Goal: Navigation & Orientation: Find specific page/section

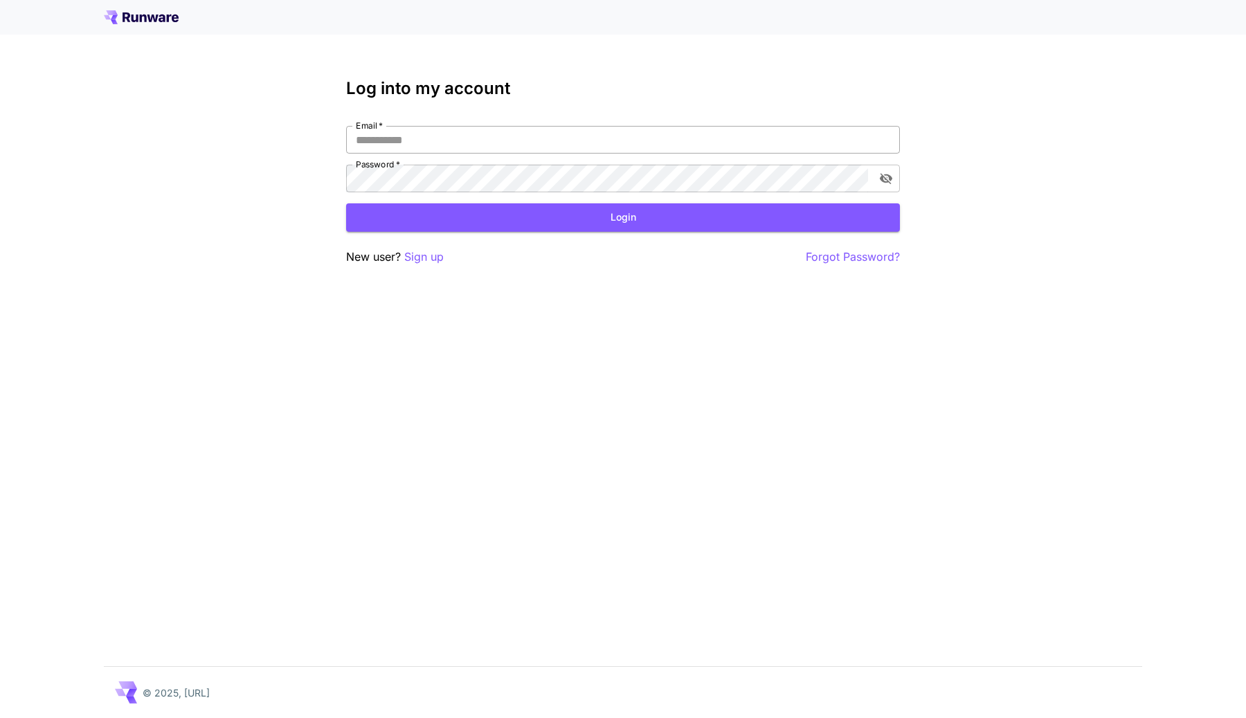
click at [689, 136] on input "Email   *" at bounding box center [623, 140] width 554 height 28
type input "**********"
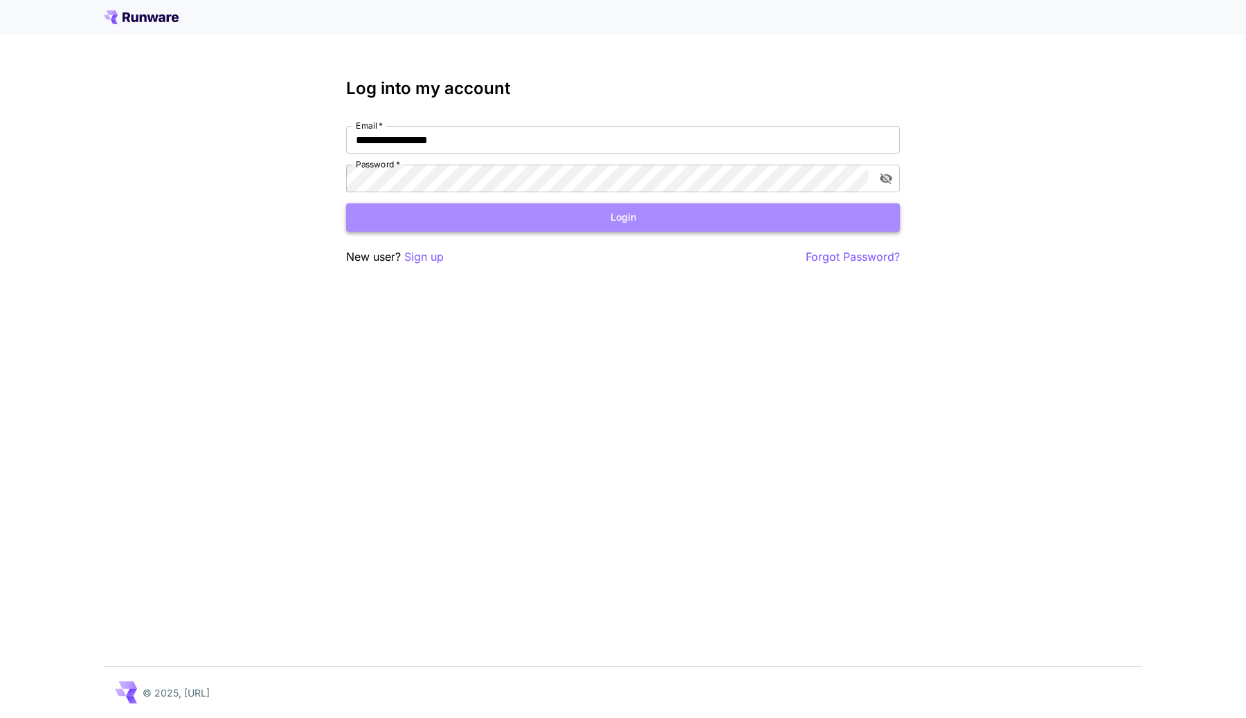
click at [778, 211] on button "Login" at bounding box center [623, 217] width 554 height 28
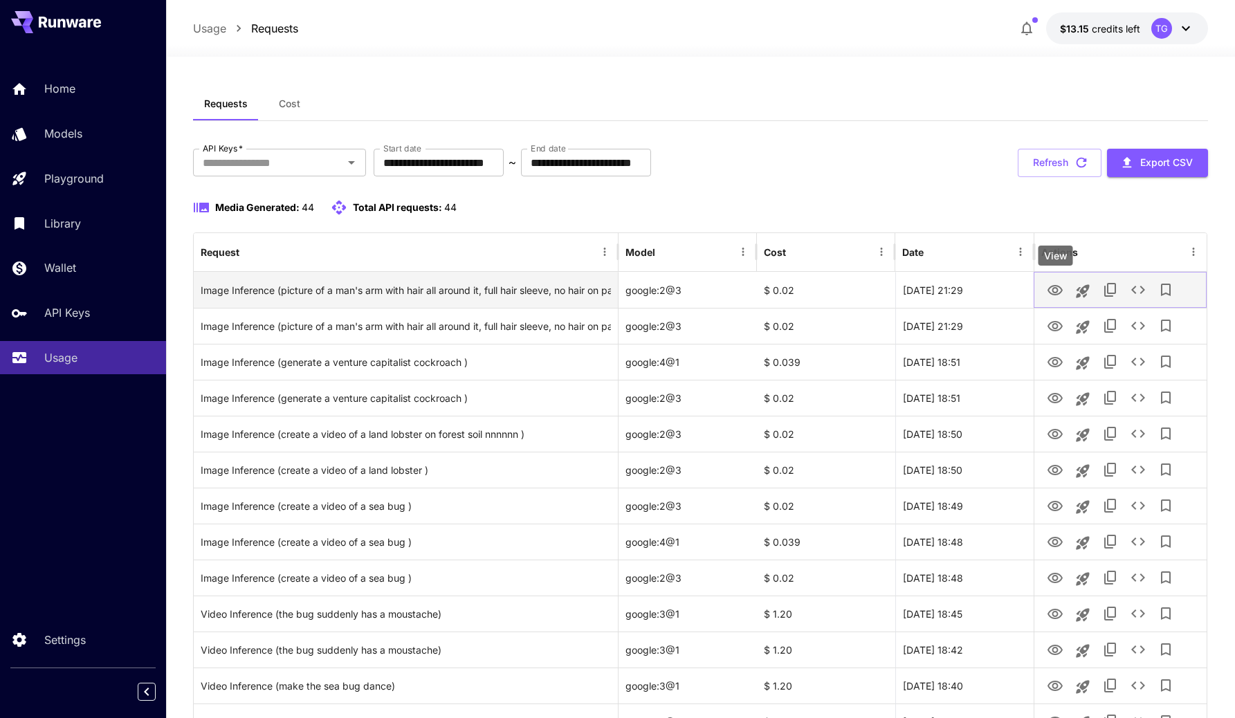
click at [1063, 292] on icon "View" at bounding box center [1055, 290] width 17 height 17
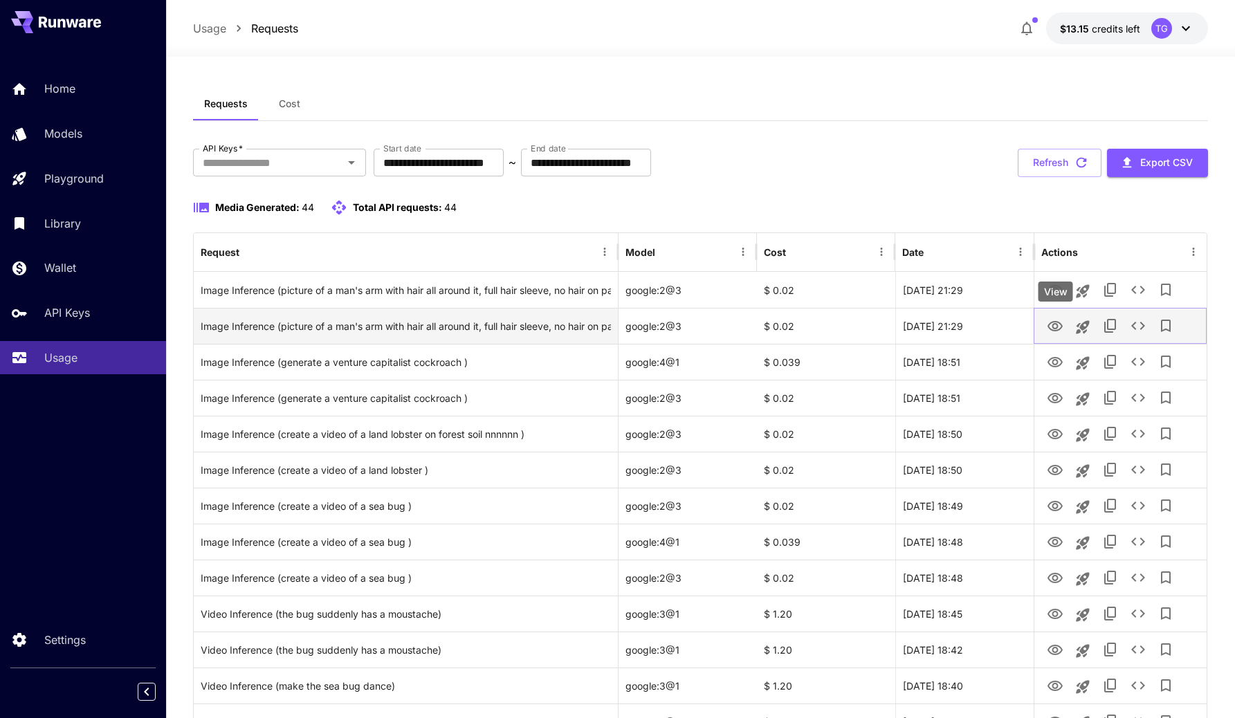
click at [1051, 330] on icon "View" at bounding box center [1055, 326] width 15 height 10
drag, startPoint x: 657, startPoint y: 327, endPoint x: 706, endPoint y: 327, distance: 49.1
click at [698, 327] on div "google:2@3" at bounding box center [688, 326] width 138 height 36
click at [706, 327] on div "google:2@3" at bounding box center [688, 326] width 138 height 36
click at [698, 328] on div "google:2@3" at bounding box center [688, 326] width 138 height 36
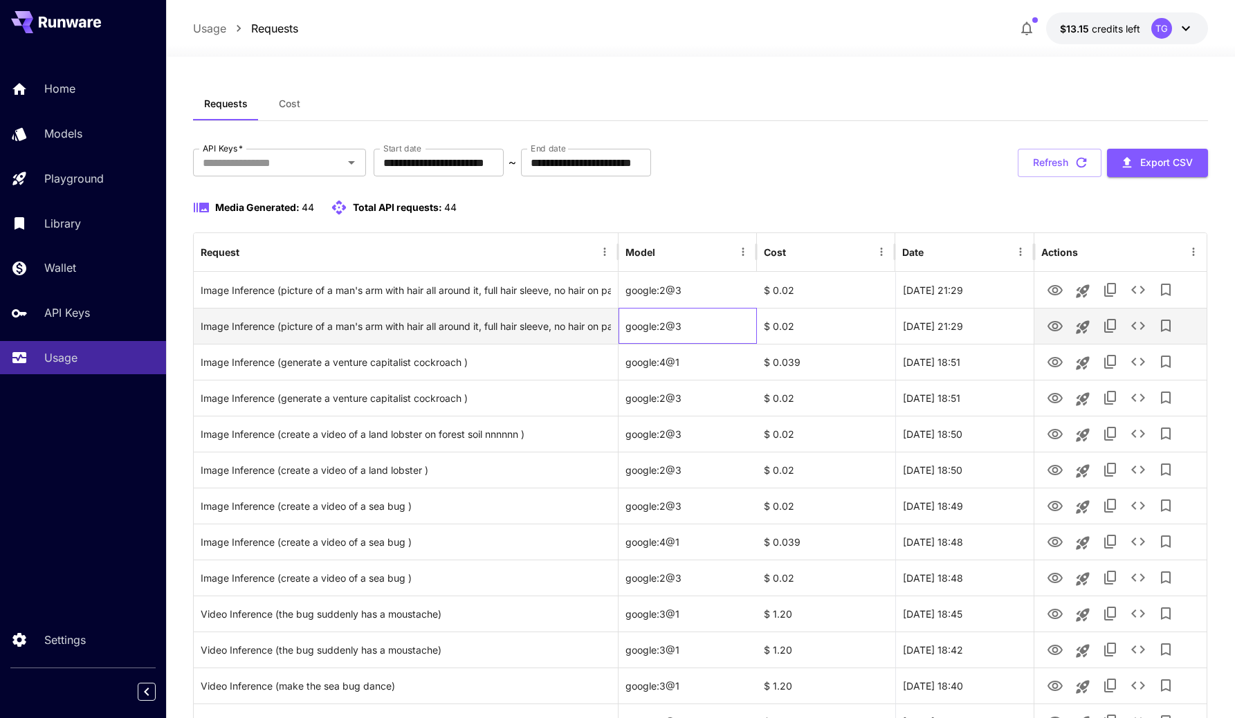
click at [703, 328] on div "google:2@3" at bounding box center [688, 326] width 138 height 36
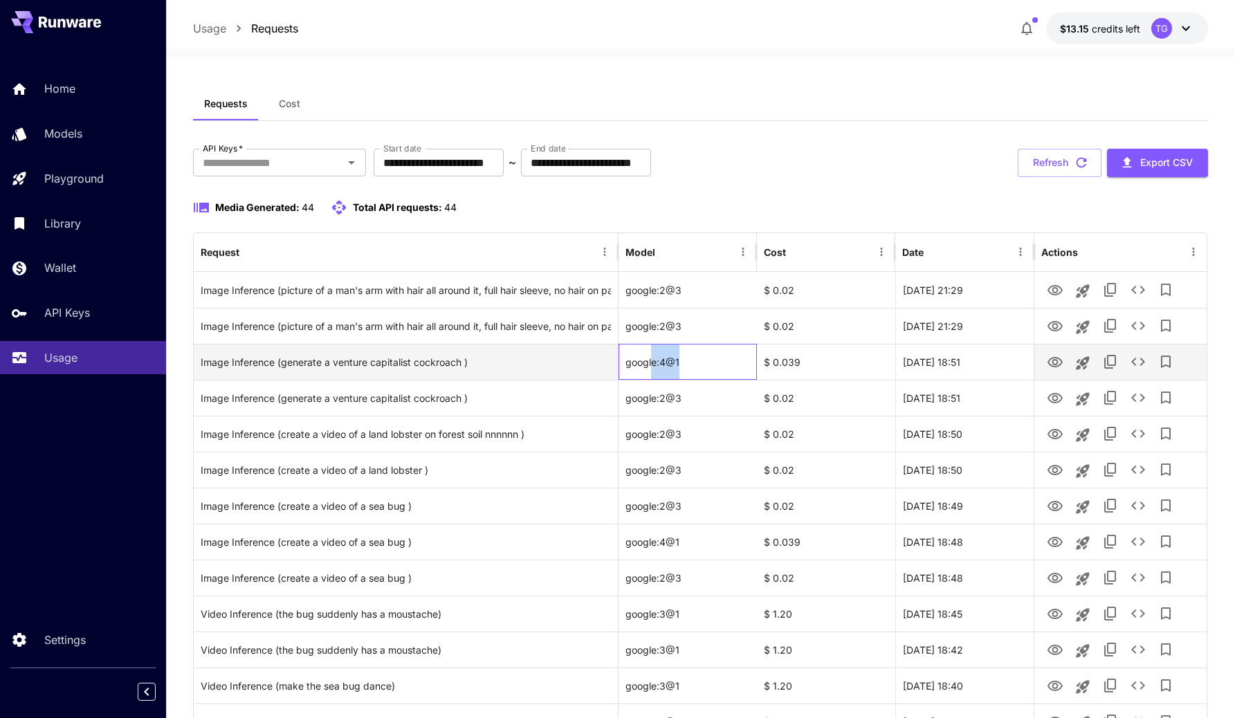
drag, startPoint x: 654, startPoint y: 361, endPoint x: 750, endPoint y: 361, distance: 96.2
click at [749, 361] on div "google:4@1" at bounding box center [688, 362] width 138 height 36
click at [750, 361] on div "google:4@1" at bounding box center [688, 362] width 138 height 36
drag, startPoint x: 655, startPoint y: 374, endPoint x: 743, endPoint y: 374, distance: 87.9
click at [725, 374] on div "google:4@1" at bounding box center [688, 362] width 138 height 36
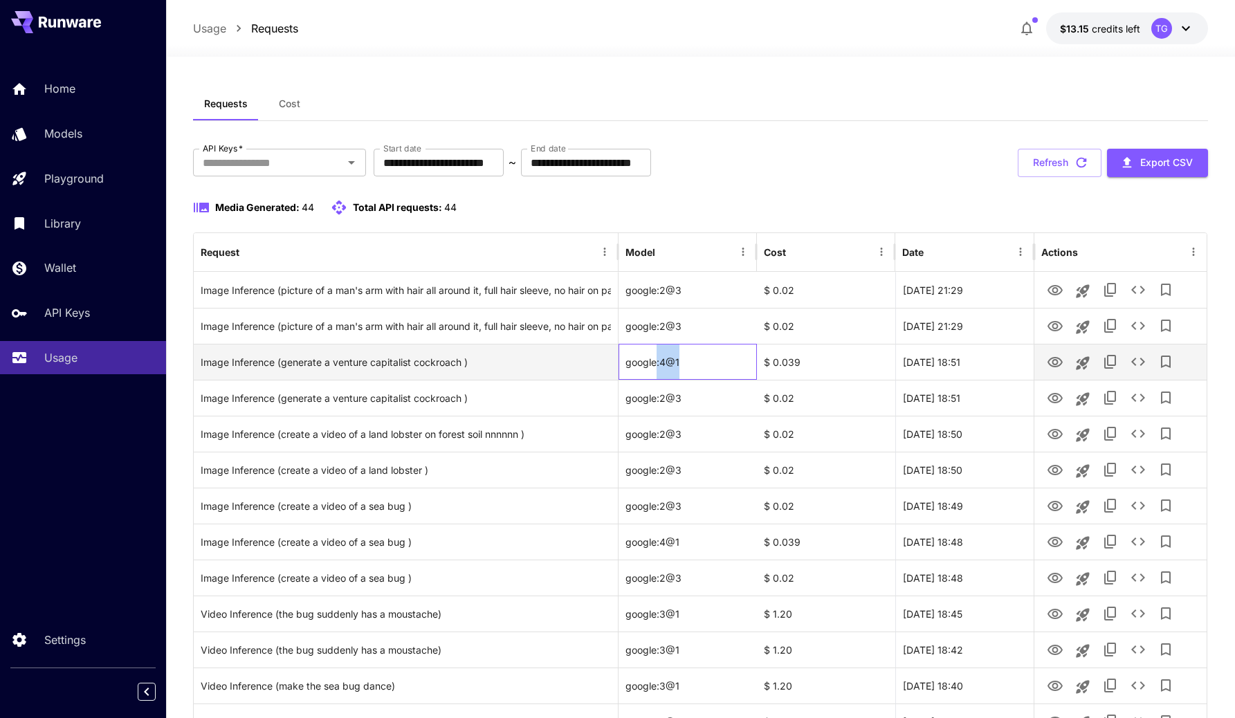
click at [743, 374] on div "google:4@1" at bounding box center [688, 362] width 138 height 36
drag, startPoint x: 646, startPoint y: 356, endPoint x: 740, endPoint y: 356, distance: 94.1
click at [738, 356] on div "google:4@1" at bounding box center [688, 362] width 138 height 36
click at [740, 356] on div "google:4@1" at bounding box center [688, 362] width 138 height 36
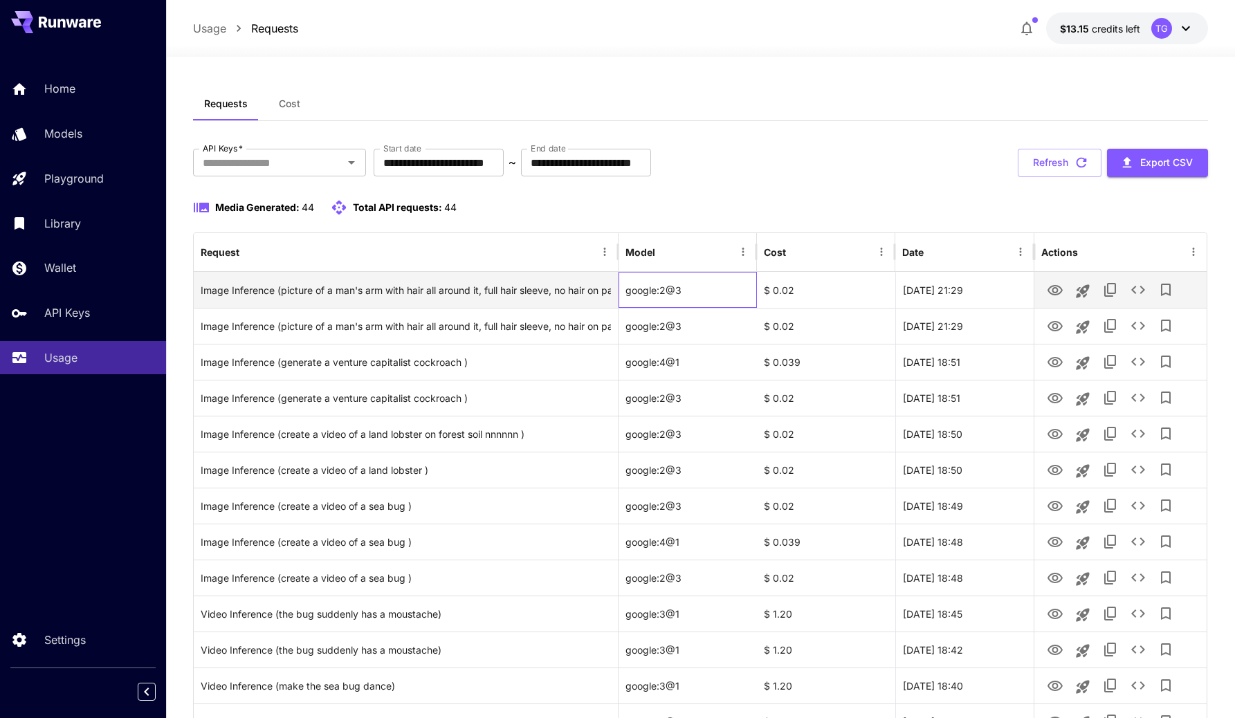
click at [659, 293] on div "google:2@3" at bounding box center [688, 290] width 138 height 36
drag, startPoint x: 659, startPoint y: 293, endPoint x: 678, endPoint y: 293, distance: 18.7
click at [678, 293] on div "google:2@3" at bounding box center [688, 290] width 138 height 36
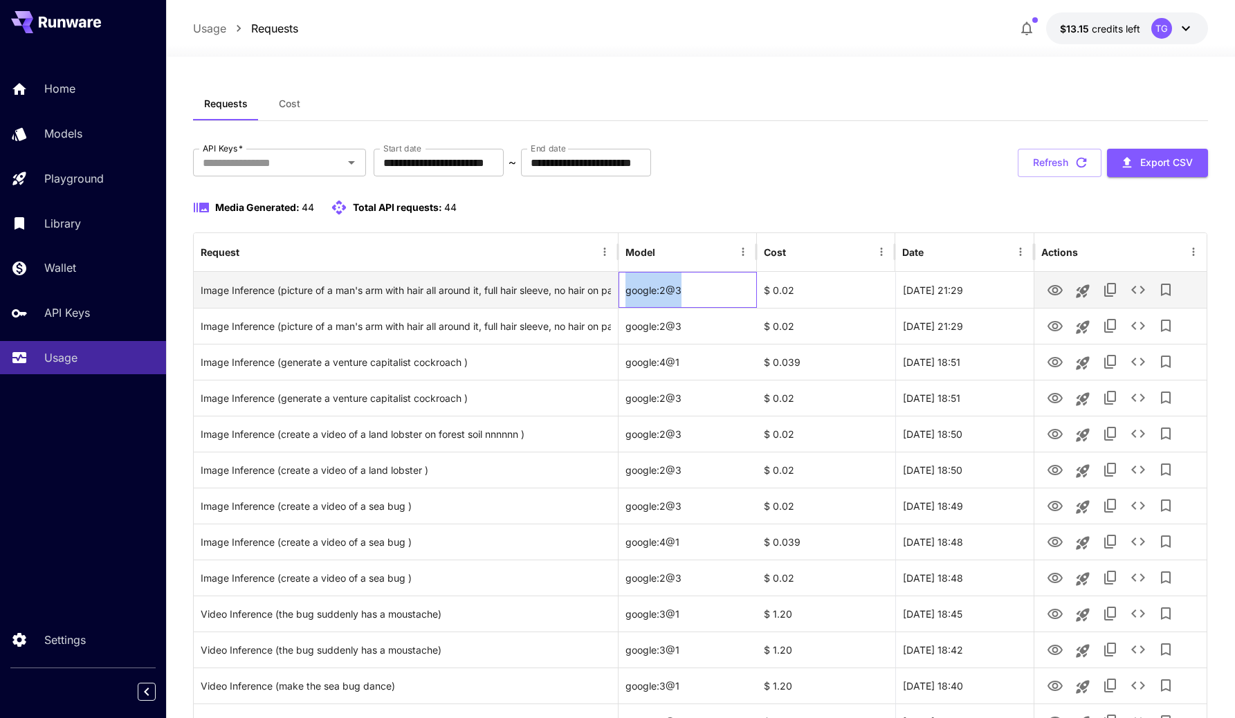
click at [678, 293] on div "google:2@3" at bounding box center [688, 290] width 138 height 36
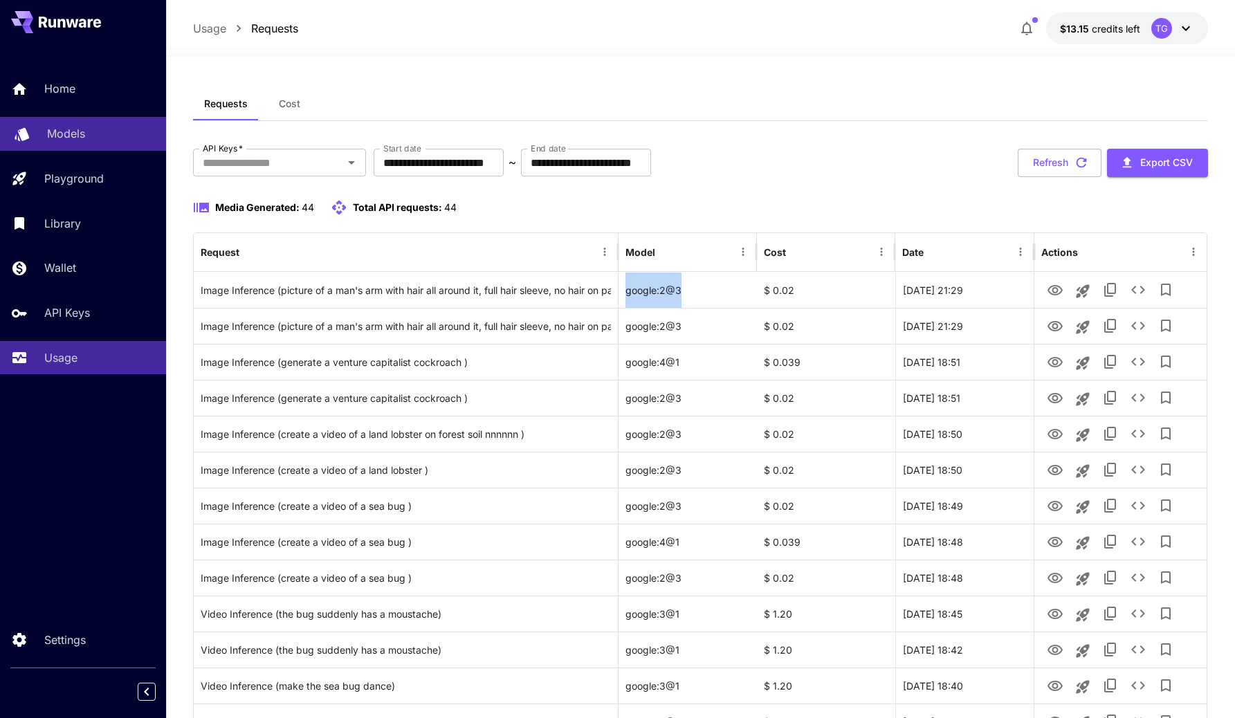
click at [69, 131] on p "Models" at bounding box center [66, 133] width 38 height 17
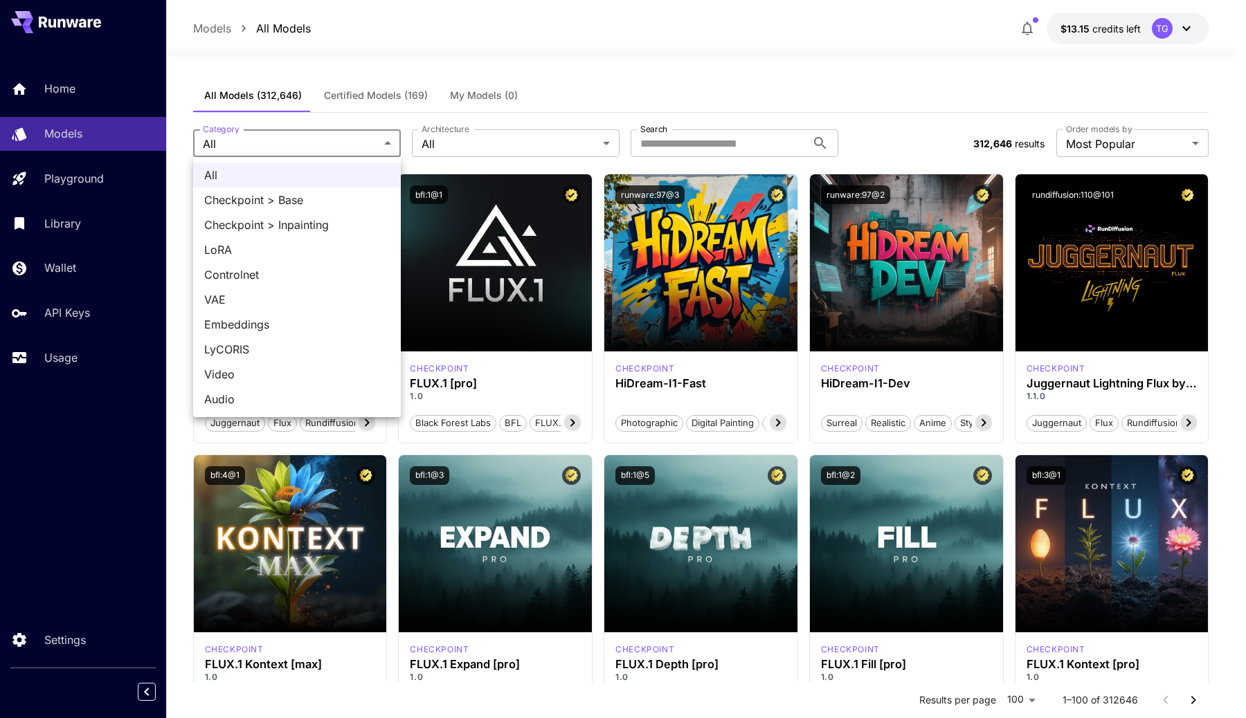
click at [624, 146] on div at bounding box center [623, 359] width 1246 height 718
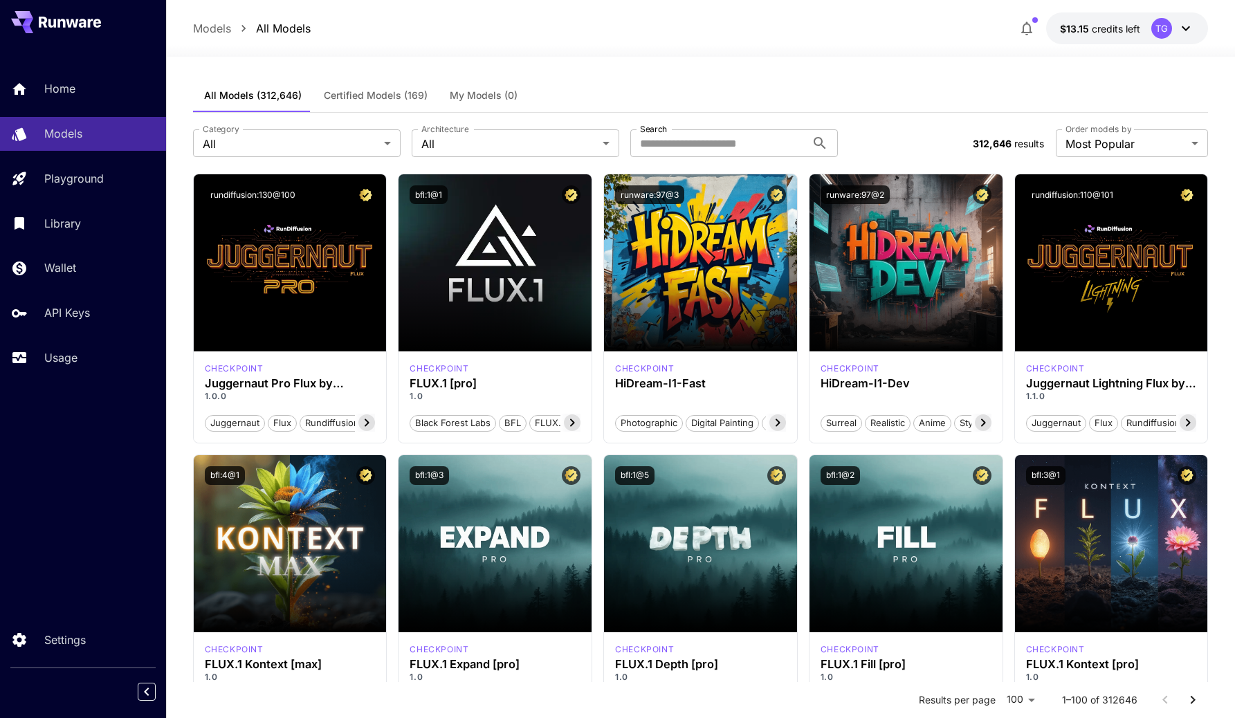
click at [689, 146] on div "All Checkpoint > Base Checkpoint > Inpainting LoRA Controlnet VAE Embeddings Ly…" at bounding box center [617, 359] width 1235 height 718
click at [689, 146] on input "Search" at bounding box center [718, 143] width 176 height 28
paste input "**********"
type input "**********"
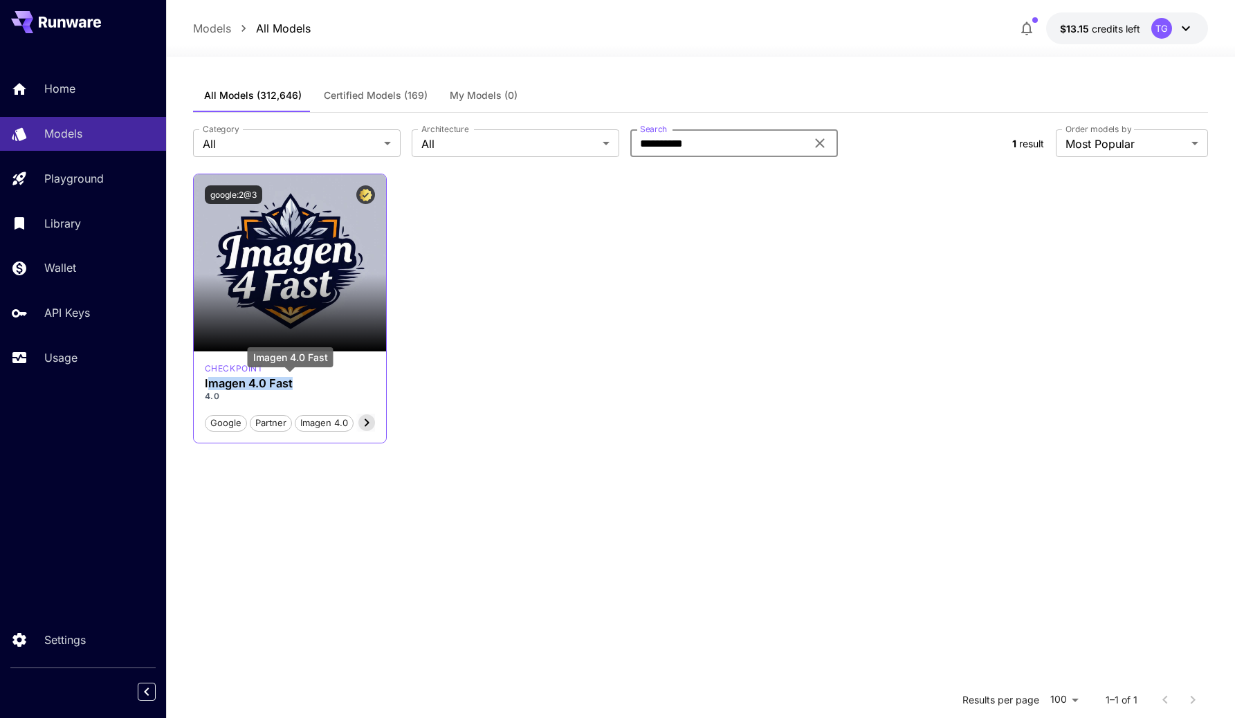
drag, startPoint x: 208, startPoint y: 387, endPoint x: 325, endPoint y: 390, distance: 117.7
click at [325, 390] on h3 "Imagen 4.0 Fast" at bounding box center [290, 383] width 171 height 13
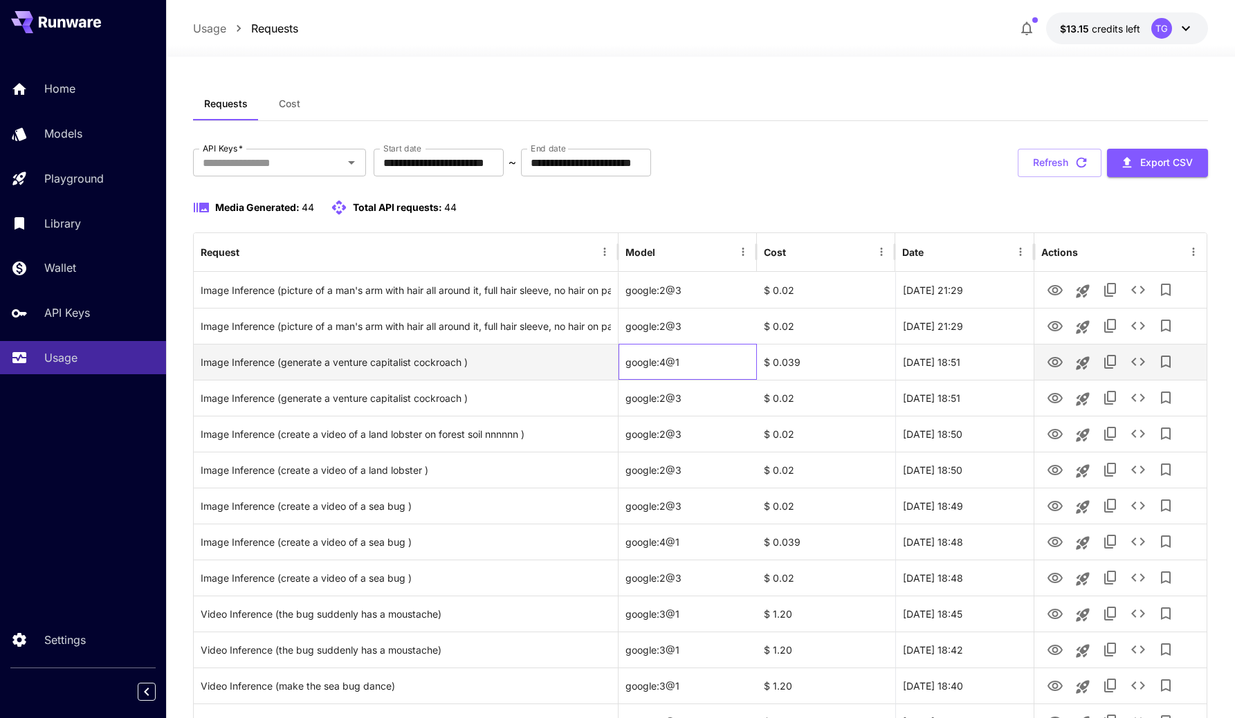
click at [662, 362] on div "google:4@1" at bounding box center [688, 362] width 138 height 36
copy div "google:4@1"
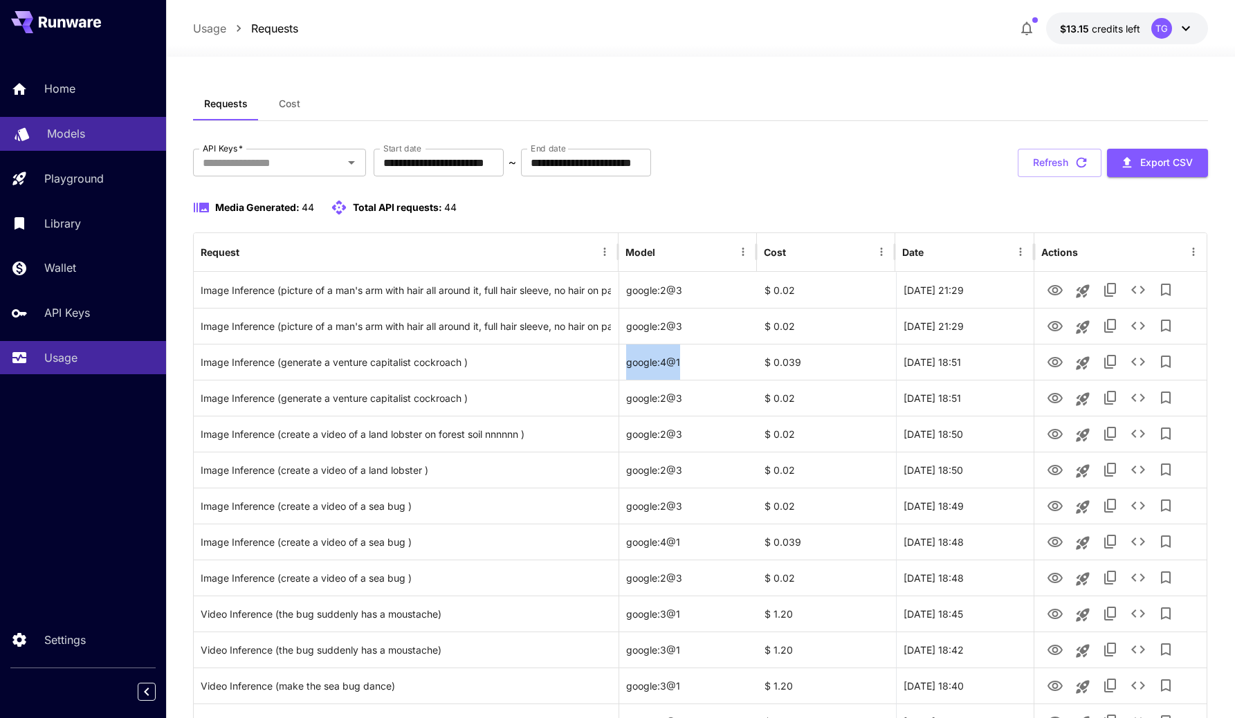
click at [88, 131] on div "Models" at bounding box center [101, 133] width 108 height 17
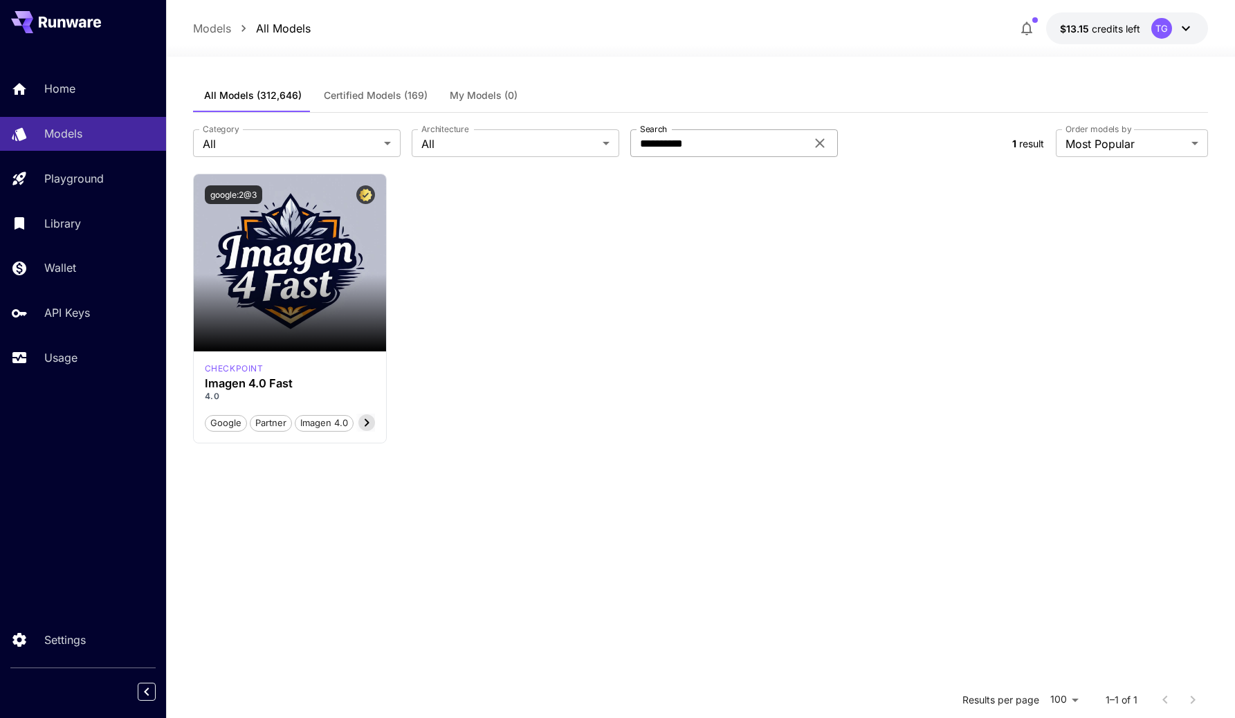
click at [769, 148] on input "**********" at bounding box center [718, 143] width 176 height 28
paste input "text"
type input "**********"
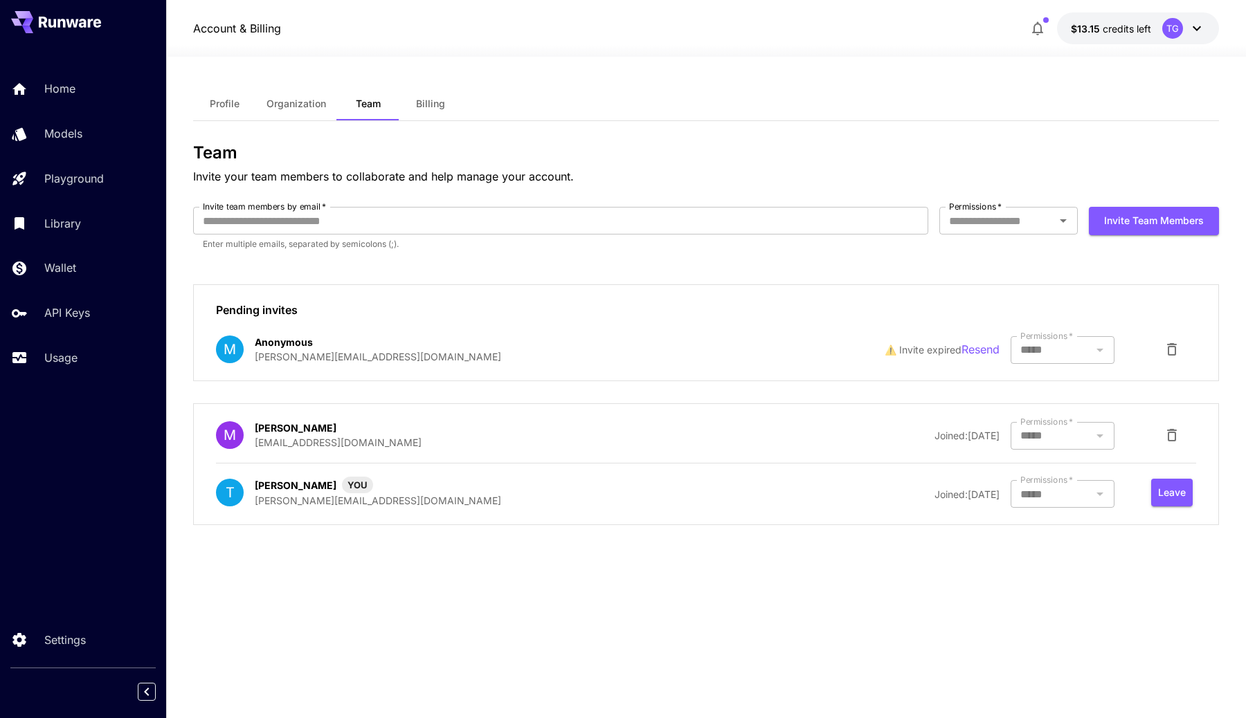
click at [730, 272] on div "Team Invite your team members to collaborate and help manage your account. Invi…" at bounding box center [706, 339] width 1026 height 393
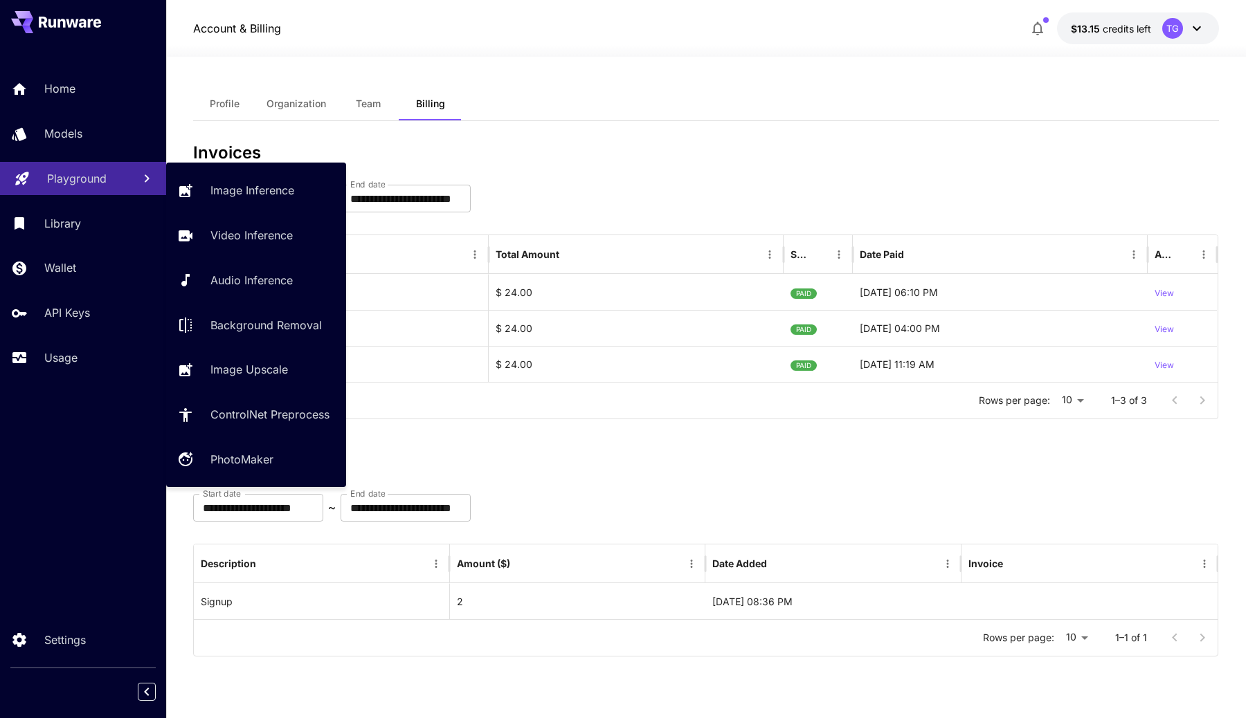
click at [73, 183] on p "Playground" at bounding box center [77, 178] width 60 height 17
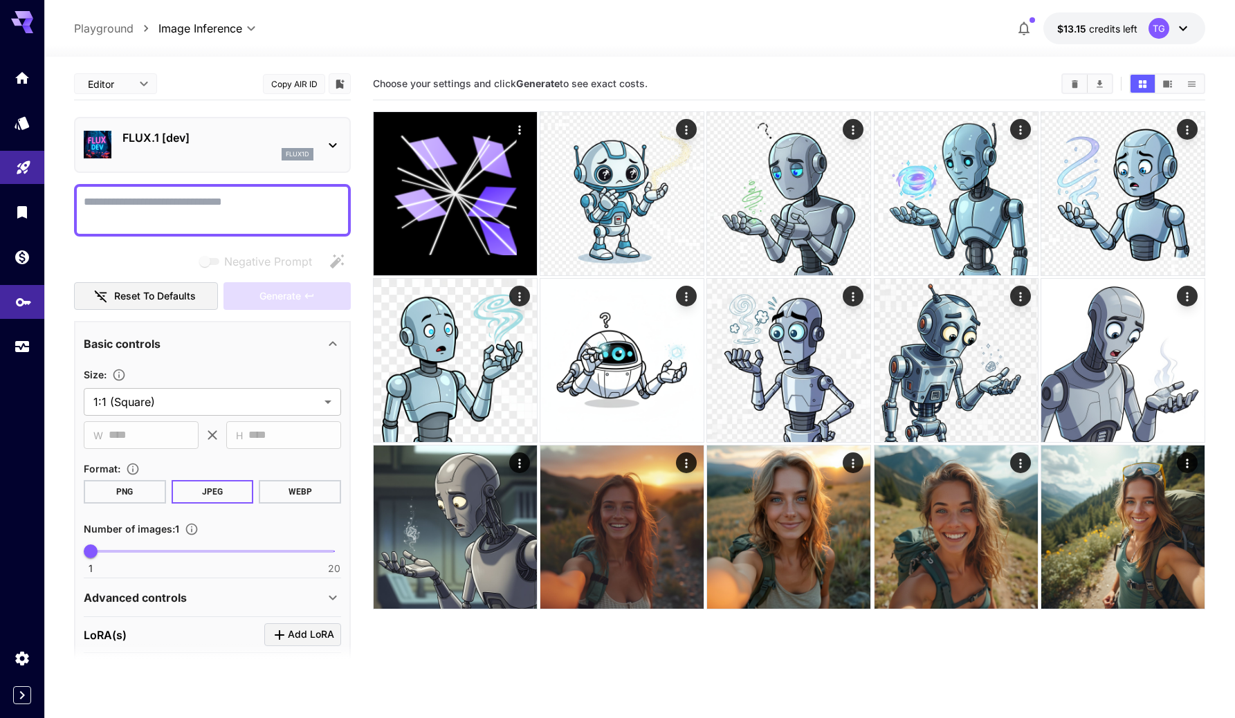
click at [24, 304] on icon "API Keys" at bounding box center [23, 297] width 17 height 17
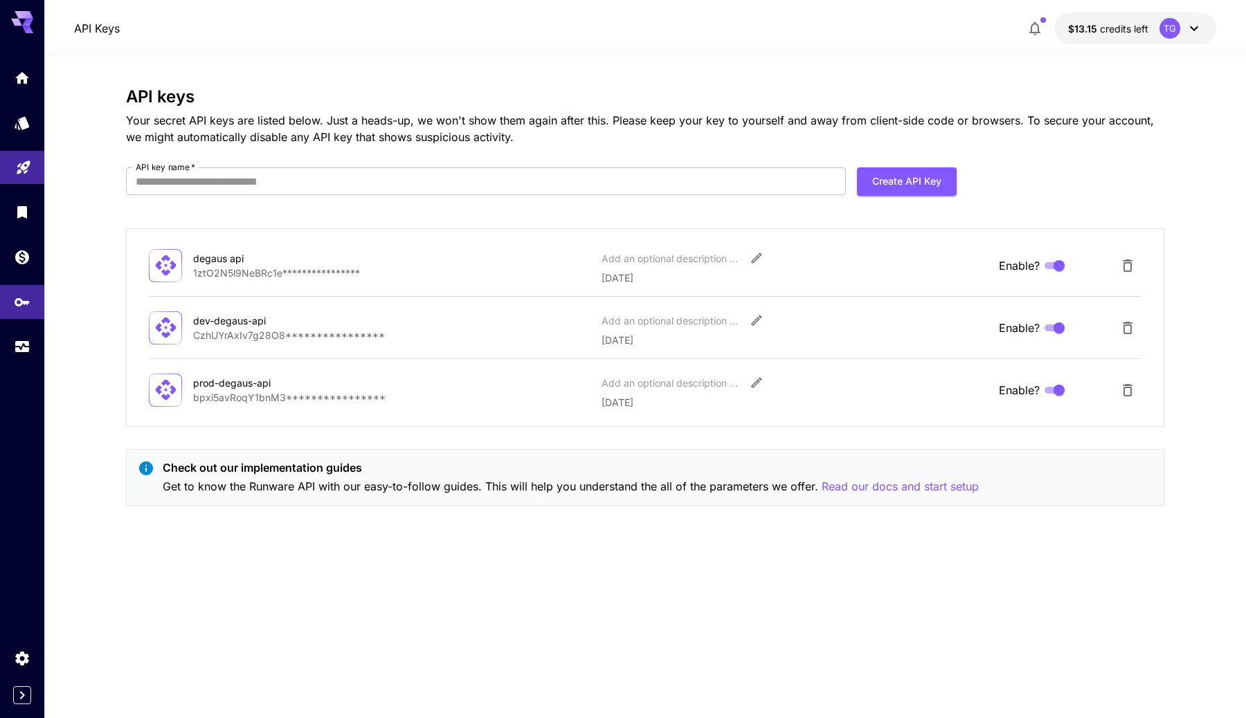
click at [33, 370] on div at bounding box center [22, 201] width 44 height 337
click at [25, 351] on icon "Usage" at bounding box center [23, 342] width 17 height 17
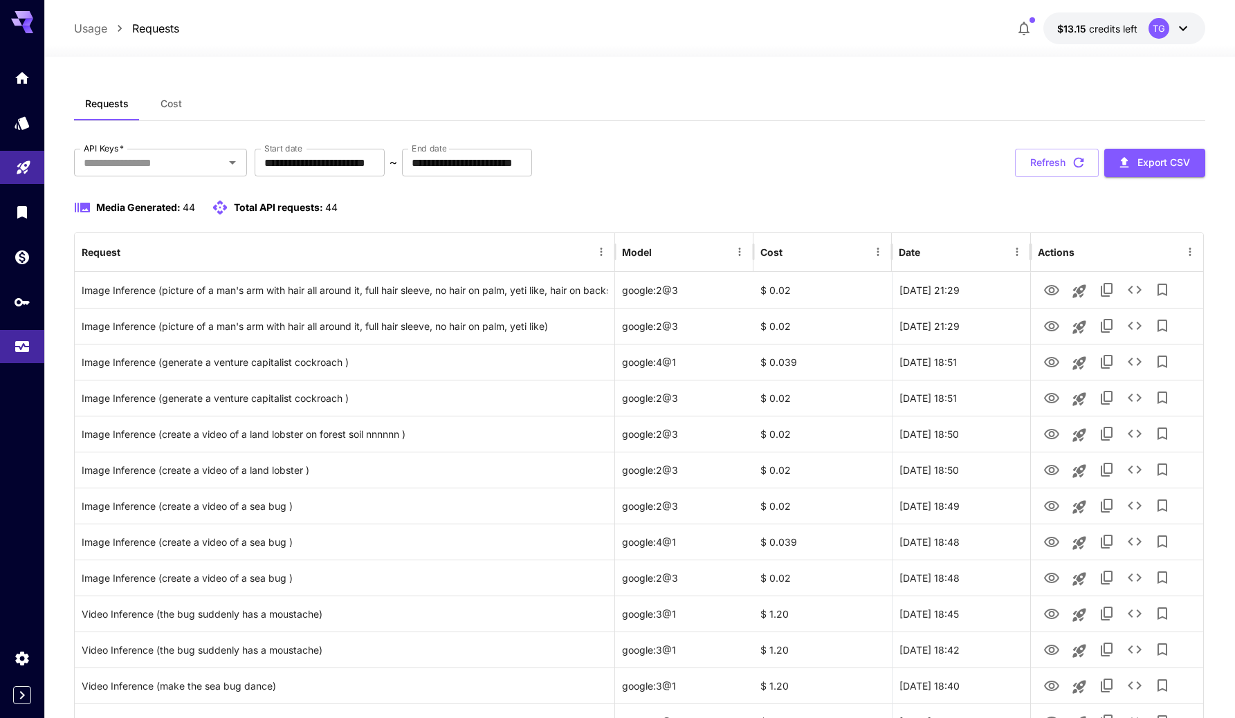
click at [449, 103] on div "Requests Cost" at bounding box center [639, 104] width 1131 height 34
click at [1052, 160] on button "Refresh" at bounding box center [1057, 163] width 84 height 28
